Goal: Find specific page/section: Find specific page/section

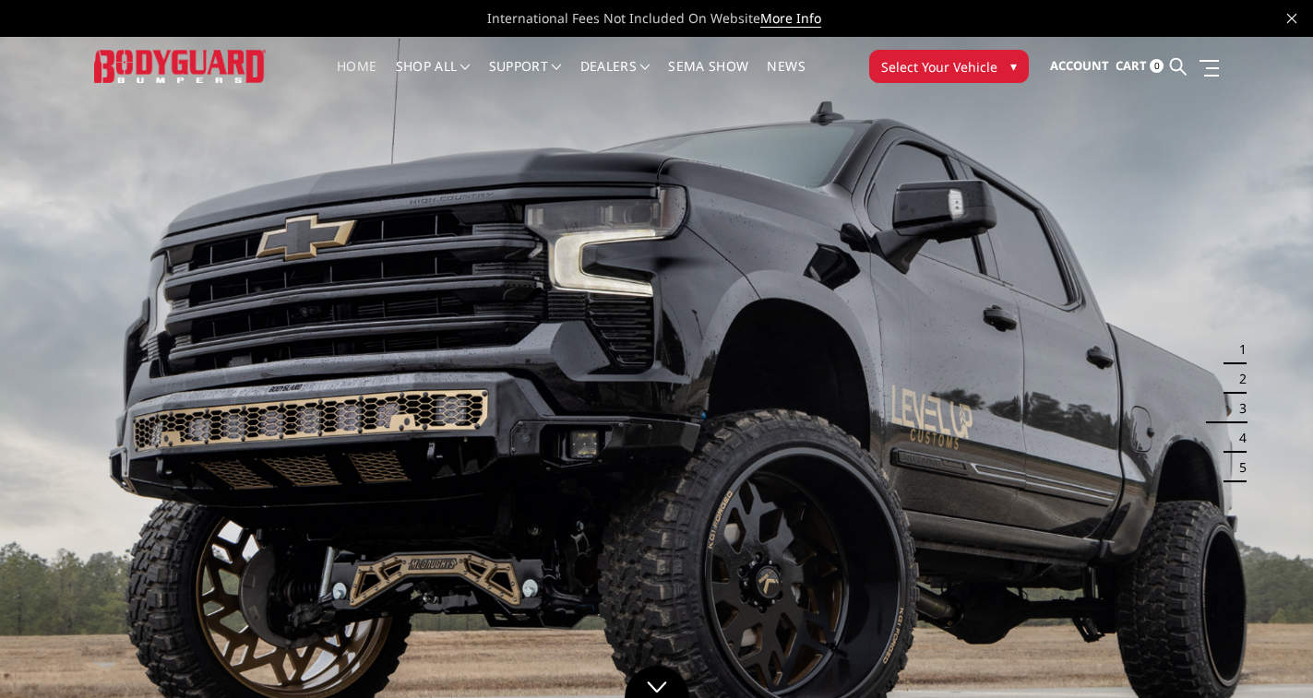
click at [950, 70] on span "Select Your Vehicle" at bounding box center [939, 66] width 116 height 19
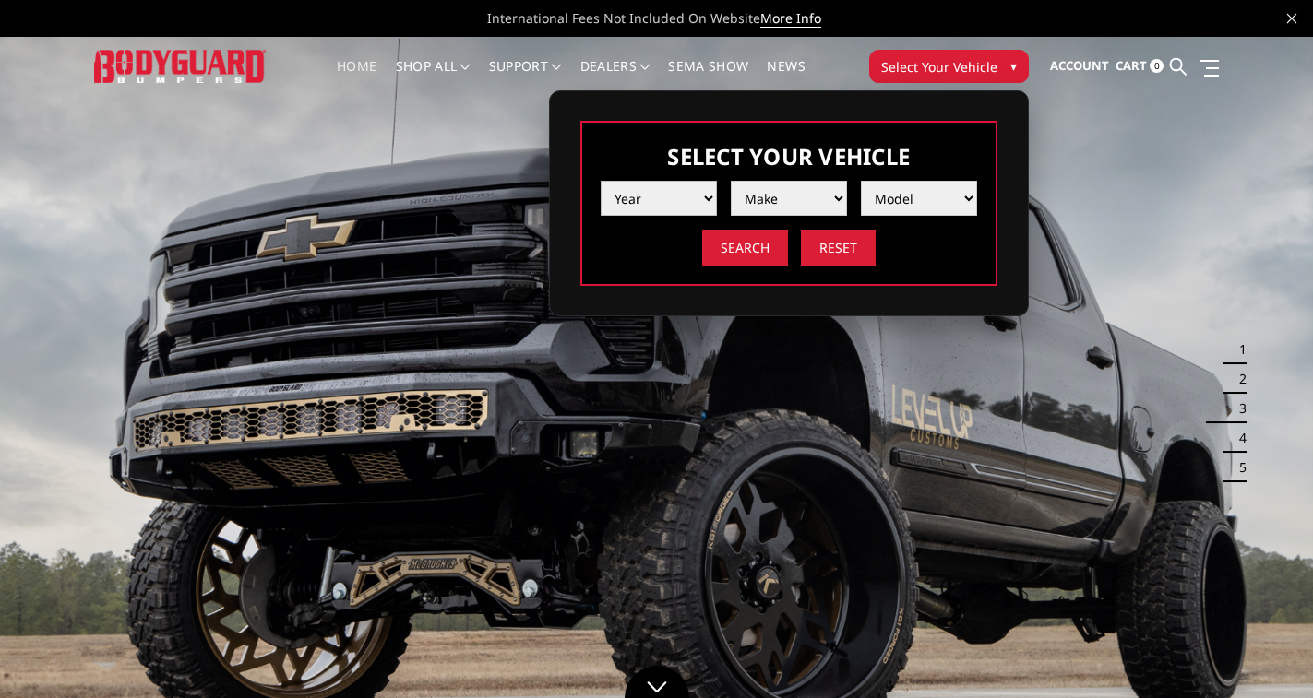
click at [662, 191] on select "Year 2025 2024 2023 2022 2021 2020 2019 2018 2017 2016 2015 2014 2013 2012 2011…" at bounding box center [659, 198] width 116 height 35
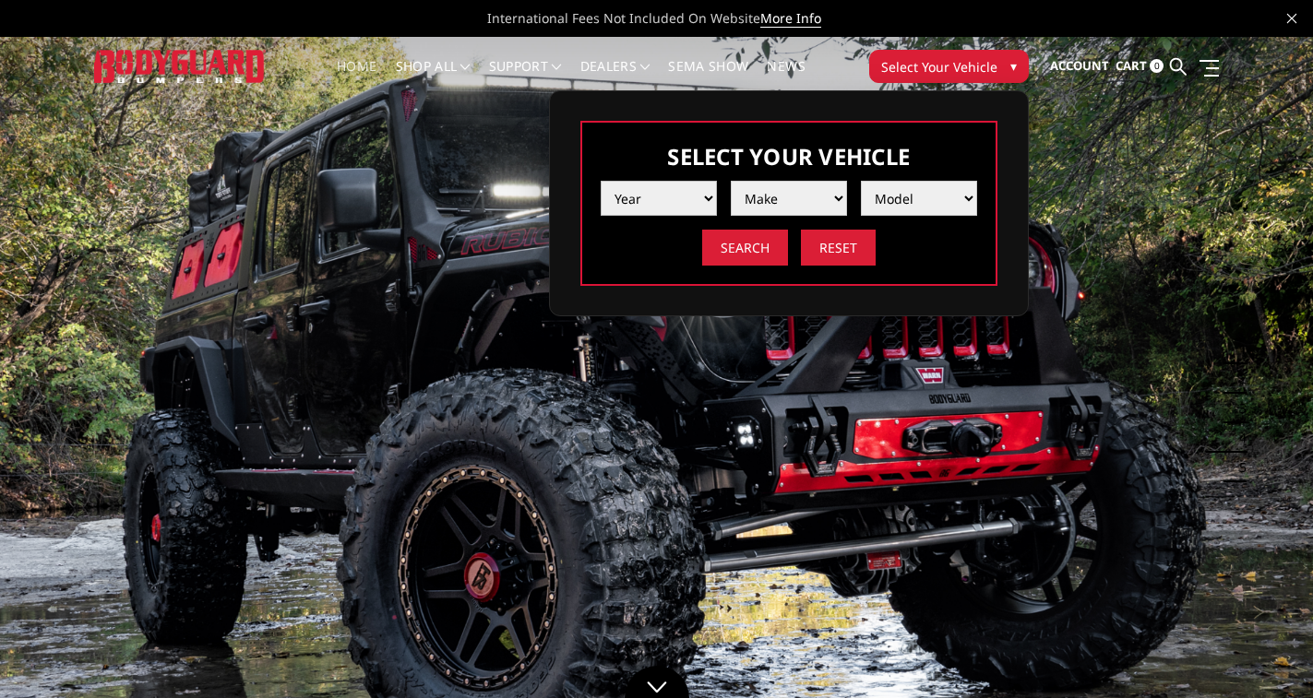
select select "yr_2015"
click at [601, 181] on select "Year 2025 2024 2023 2022 2021 2020 2019 2018 2017 2016 2015 2014 2013 2012 2011…" at bounding box center [659, 198] width 116 height 35
click at [809, 203] on select "Make Chevrolet Ford GMC Ram Toyota" at bounding box center [789, 198] width 116 height 35
select select "mk_gmc"
click at [731, 181] on select "Make Chevrolet Ford GMC Ram Toyota" at bounding box center [789, 198] width 116 height 35
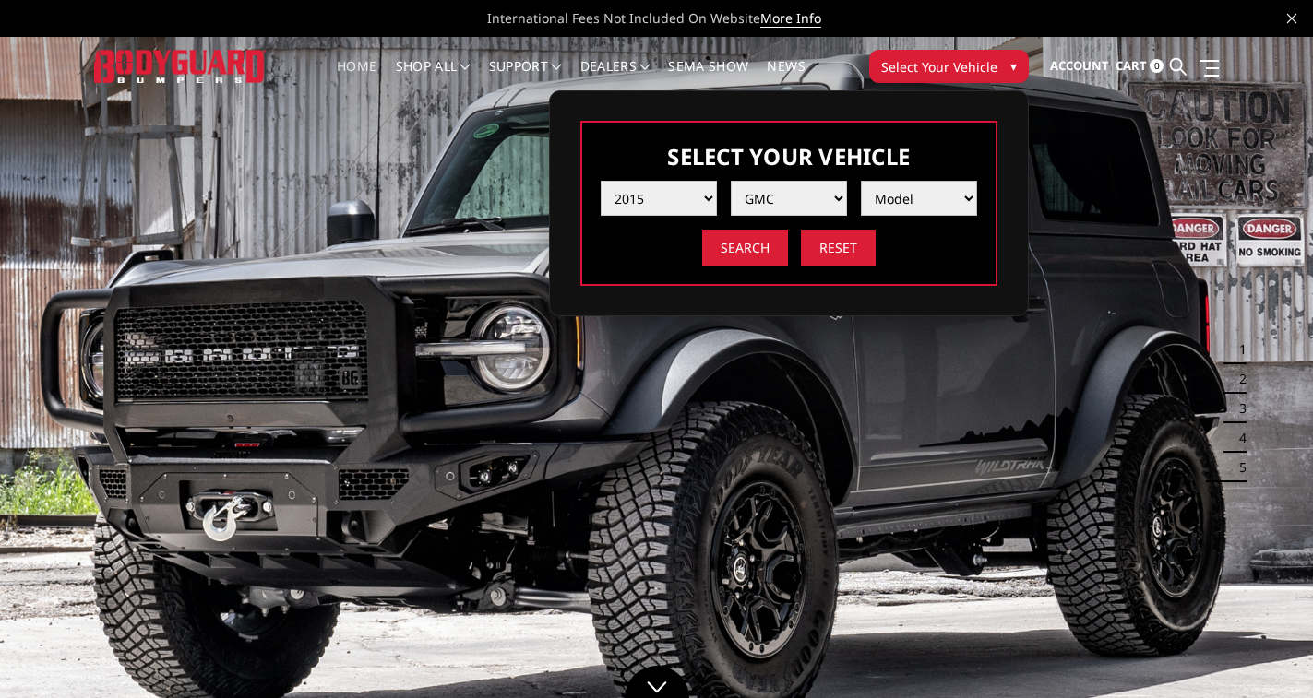
click at [923, 190] on select "Model Canyon Sierra 1500 Sierra 2500 / 3500 Yukon 1500" at bounding box center [919, 198] width 116 height 35
select select "md_sierra-1500"
click at [861, 181] on select "Model Canyon Sierra 1500 Sierra 2500 / 3500 Yukon 1500" at bounding box center [919, 198] width 116 height 35
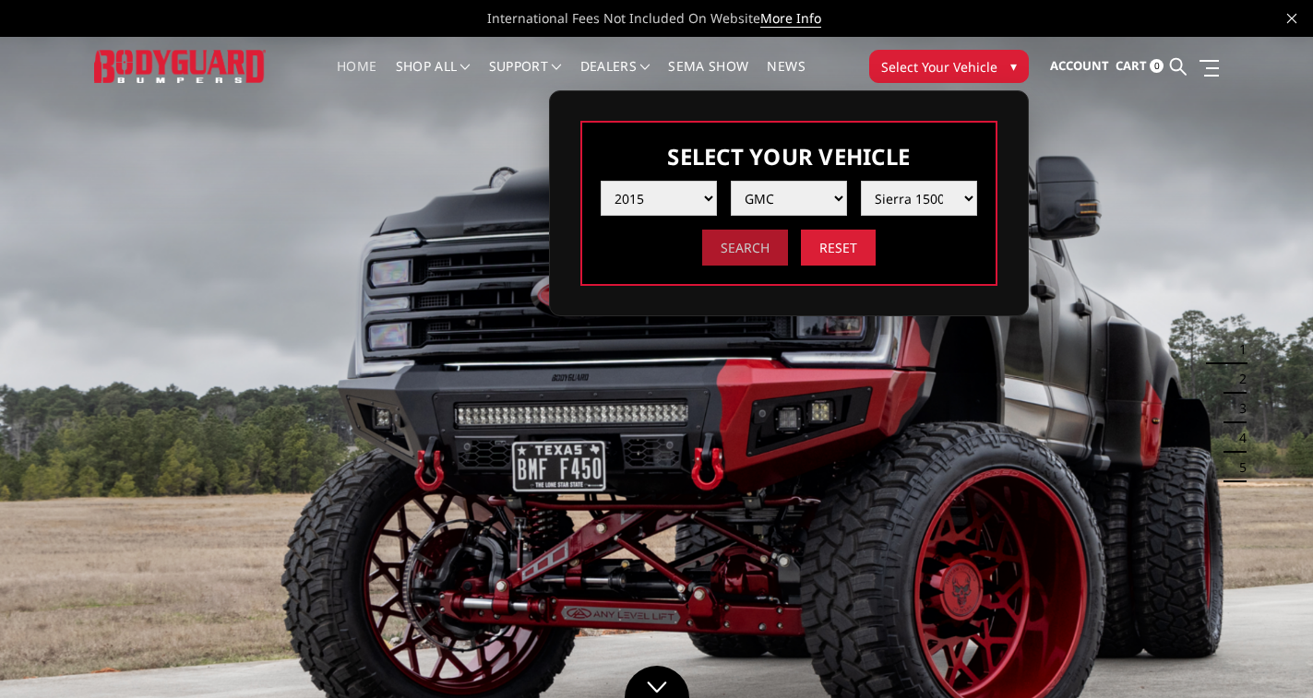
click at [754, 248] on input "Search" at bounding box center [745, 248] width 86 height 36
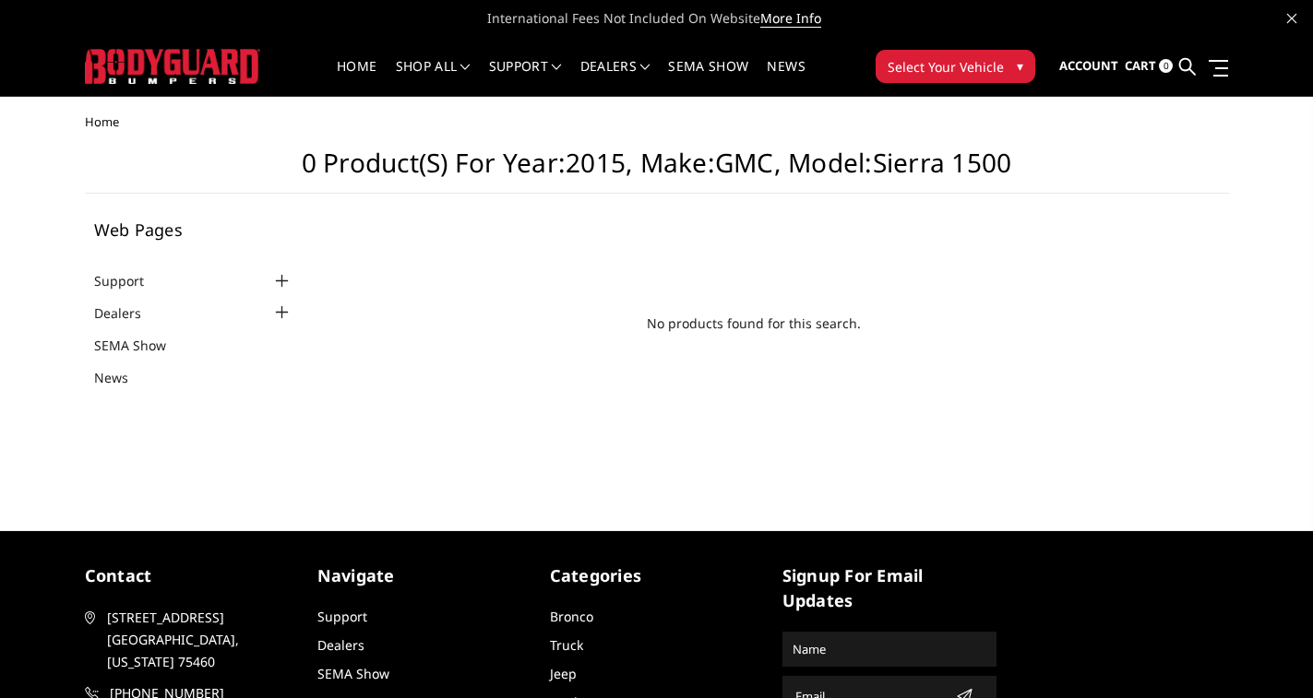
click at [944, 71] on span "Select Your Vehicle" at bounding box center [946, 66] width 116 height 19
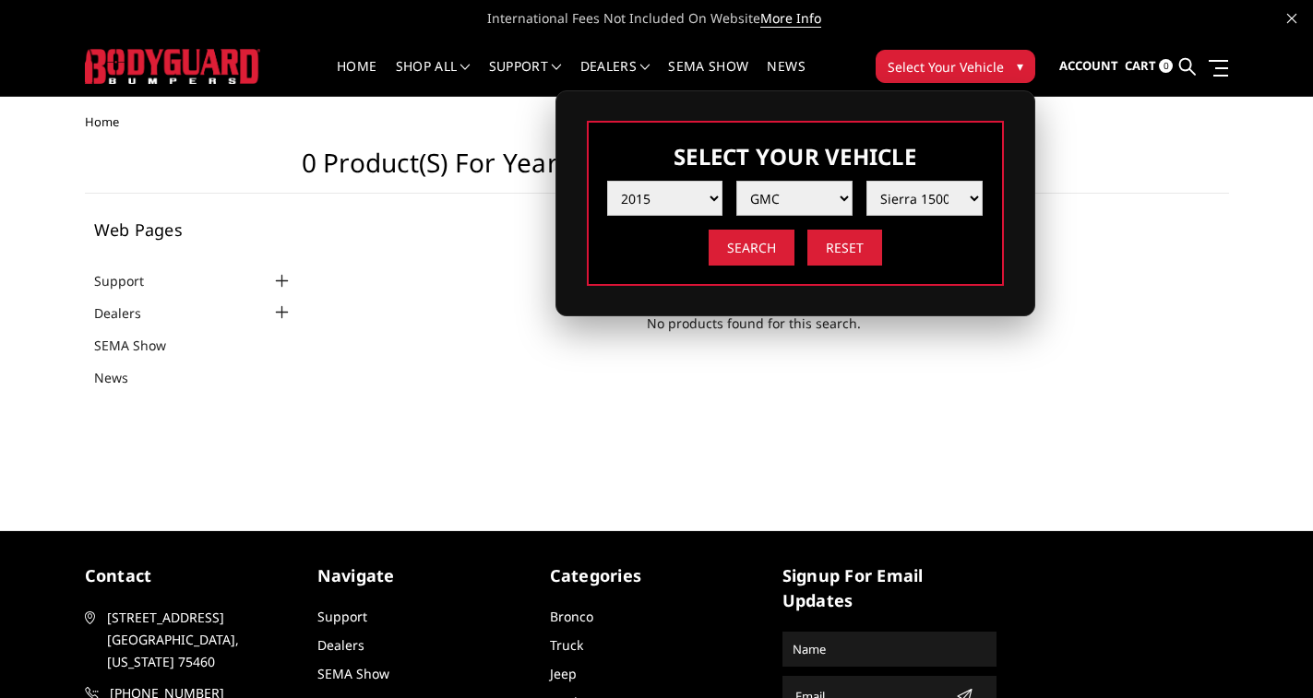
click at [824, 200] on select "Make Chevrolet Ford GMC Ram Toyota" at bounding box center [794, 198] width 116 height 35
select select "mk_chevrolet"
click at [736, 181] on select "Make Chevrolet Ford GMC Ram Toyota" at bounding box center [794, 198] width 116 height 35
click at [912, 200] on select "Model Colorado Silverado 1500 Silverado 2500 / 3500 Tahoe/Suburban 1500" at bounding box center [924, 198] width 116 height 35
select select "md_silverado-1500"
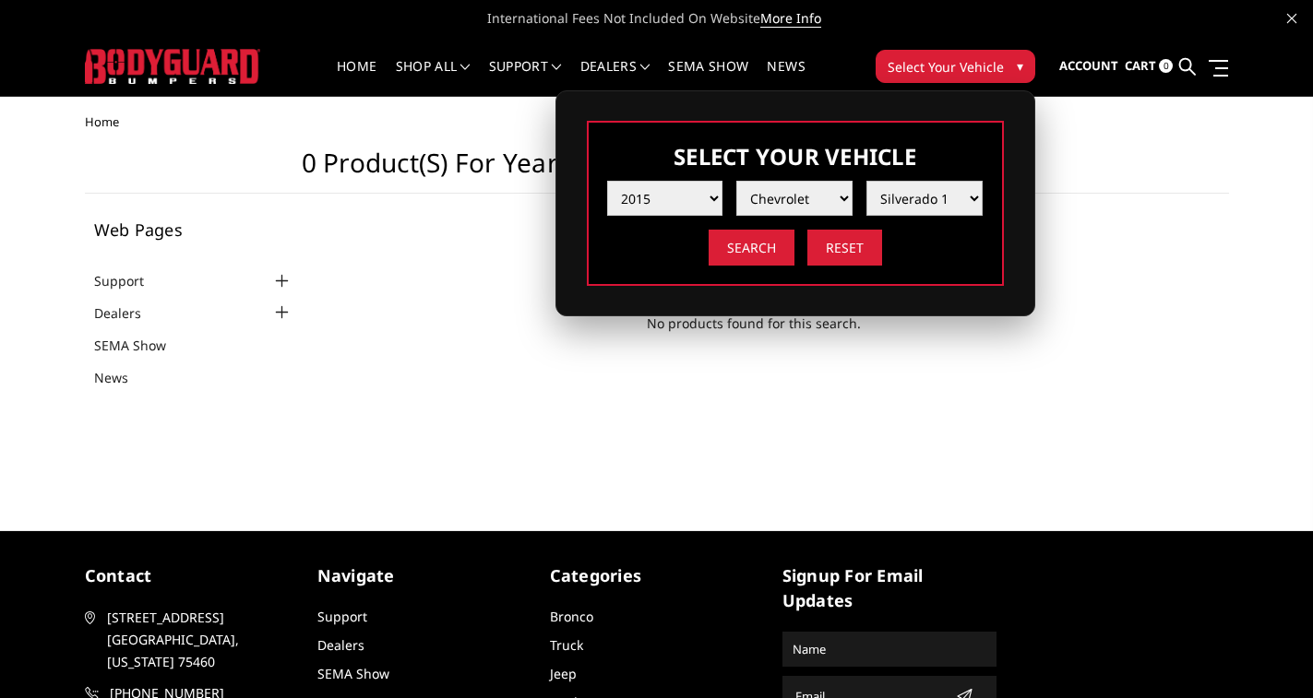
click at [866, 181] on select "Model Colorado Silverado 1500 Silverado 2500 / 3500 Tahoe/Suburban 1500" at bounding box center [924, 198] width 116 height 35
click at [768, 252] on input "Search" at bounding box center [752, 248] width 86 height 36
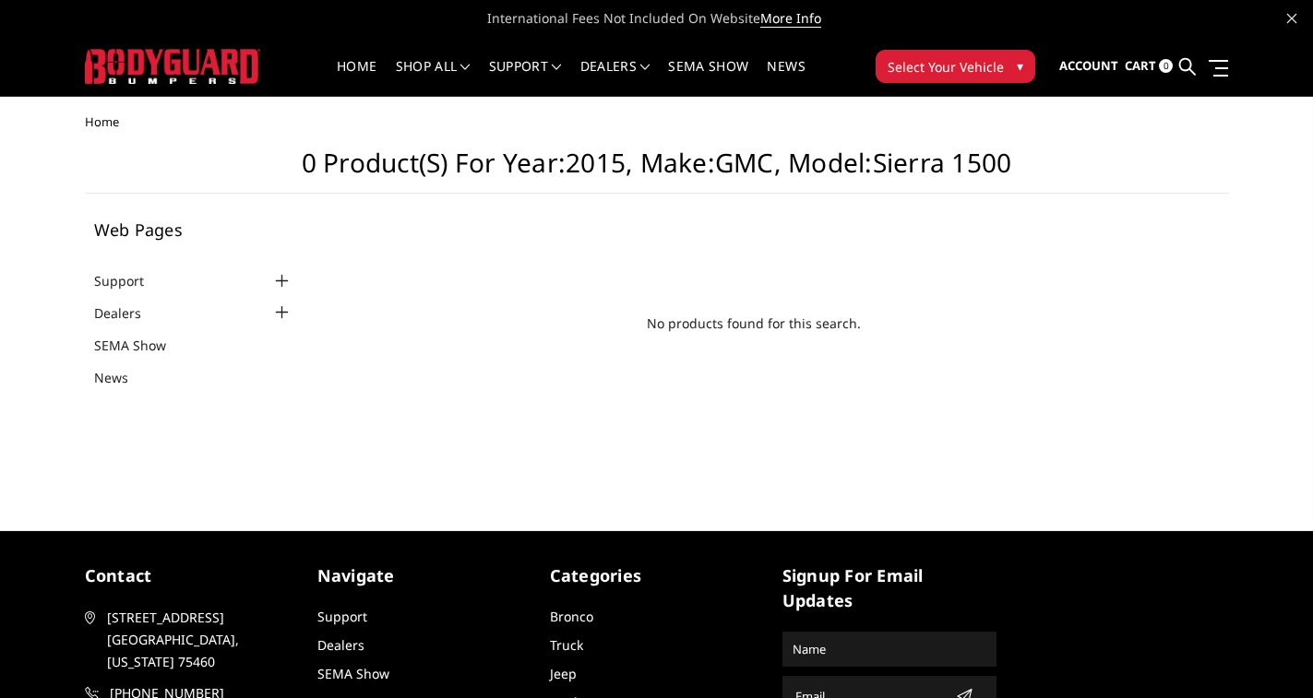
scroll to position [111, 0]
